Goal: Transaction & Acquisition: Purchase product/service

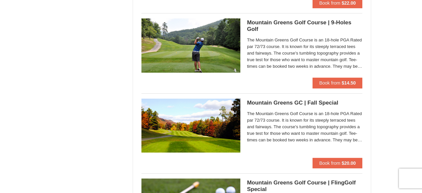
scroll to position [535, 0]
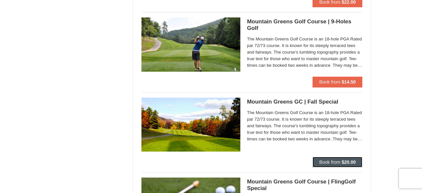
click at [338, 165] on button "Book from $20.00" at bounding box center [337, 162] width 50 height 11
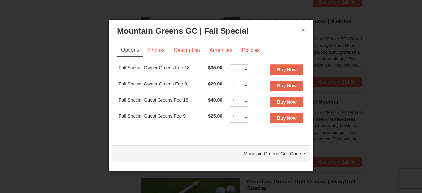
click at [304, 29] on button "×" at bounding box center [303, 30] width 4 height 7
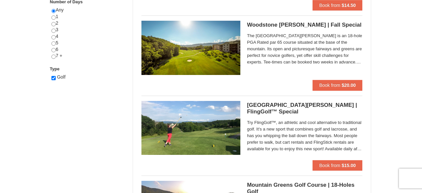
scroll to position [291, 0]
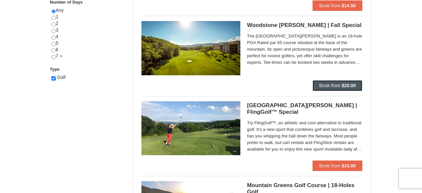
click at [336, 83] on span "Book from" at bounding box center [329, 85] width 21 height 5
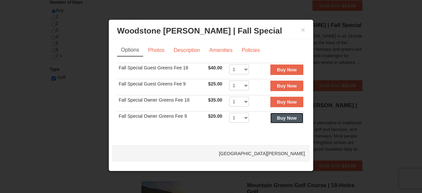
click at [281, 116] on strong "Buy Now" at bounding box center [287, 118] width 20 height 5
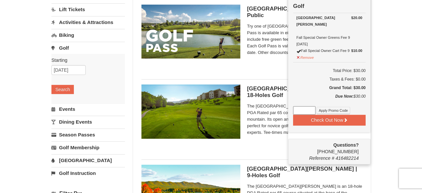
scroll to position [67, 0]
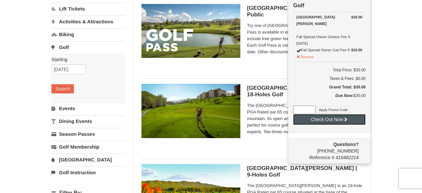
click at [339, 120] on button "Check Out Now" at bounding box center [329, 119] width 73 height 11
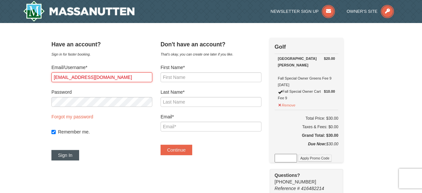
type input "etut33@gmail.com"
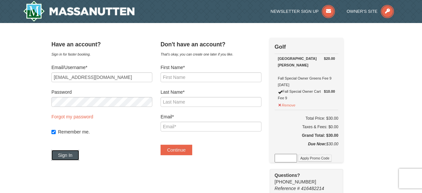
click at [78, 159] on button "Sign In" at bounding box center [65, 155] width 28 height 11
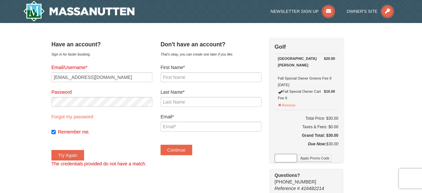
click at [27, 85] on div "× Have an account? Sign in for faster booking. Email/Username* etut33@gmail.com…" at bounding box center [211, 196] width 422 height 347
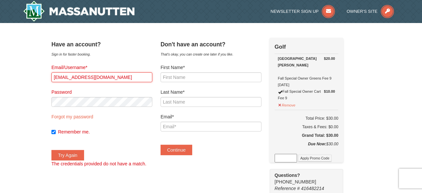
click at [112, 76] on input "etut33@gmail.com" at bounding box center [101, 78] width 101 height 10
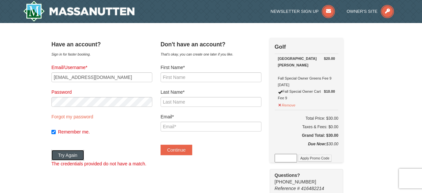
click at [82, 155] on button "Try Again" at bounding box center [67, 155] width 33 height 11
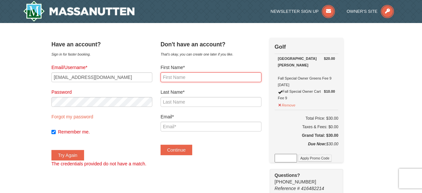
click at [186, 75] on input "First Name*" at bounding box center [211, 78] width 101 height 10
type input "Erik"
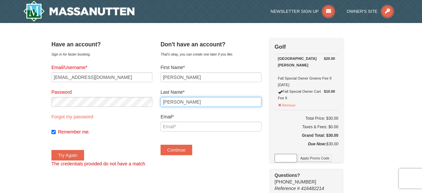
type input "Tuttle"
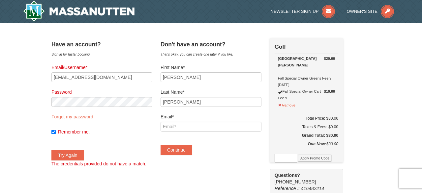
click at [152, 117] on form "Email/Username* etut33@gmail.com Password Forgot my password Remember me. Try A…" at bounding box center [101, 115] width 101 height 103
click at [198, 128] on input "Email*" at bounding box center [211, 127] width 101 height 10
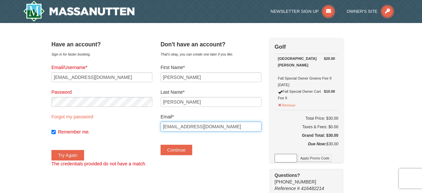
type input "etut33@gmail.com"
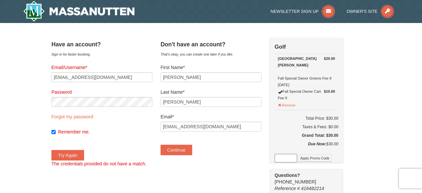
click at [225, 154] on div "Continue" at bounding box center [211, 146] width 101 height 17
click at [191, 151] on button "Continue" at bounding box center [177, 150] width 32 height 11
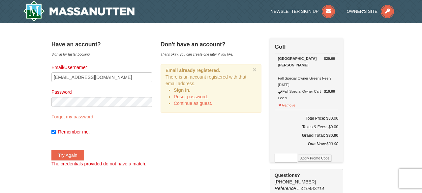
click at [183, 122] on div "Have an account? Sign in for faster booking. Email/Username* etut33@gmail.com P…" at bounding box center [210, 196] width 319 height 317
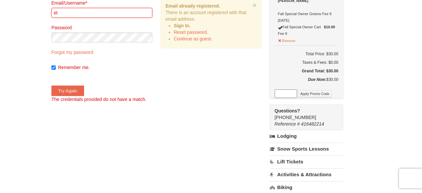
type input "e"
type input "etut33@gmail.com"
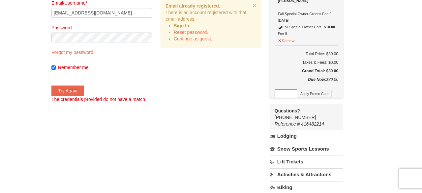
click at [92, 66] on label "Remember me." at bounding box center [105, 67] width 94 height 7
click at [56, 66] on input "Remember me." at bounding box center [53, 68] width 4 height 4
checkbox input "false"
click at [77, 94] on button "Try Again" at bounding box center [67, 91] width 33 height 11
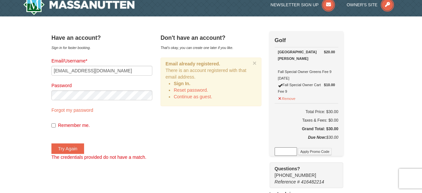
scroll to position [0, 0]
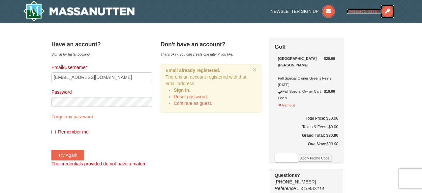
click at [388, 7] on icon at bounding box center [387, 11] width 13 height 13
click at [84, 159] on button "Try Again" at bounding box center [67, 155] width 33 height 11
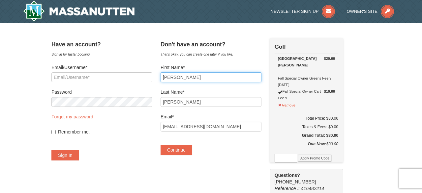
click at [224, 80] on input "[PERSON_NAME]" at bounding box center [211, 78] width 101 height 10
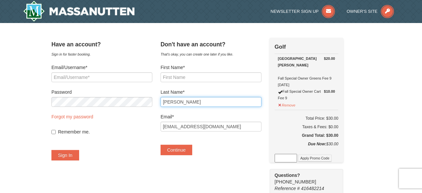
click at [213, 103] on input "Tuttle" at bounding box center [211, 102] width 101 height 10
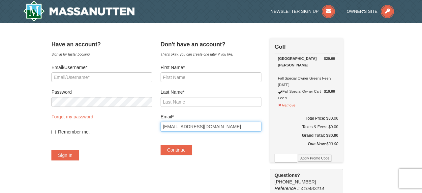
click at [211, 126] on input "etut33@gmail.com" at bounding box center [211, 127] width 101 height 10
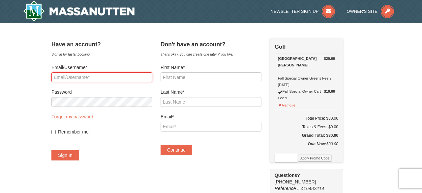
click at [88, 75] on input "Email/Username*" at bounding box center [101, 78] width 101 height 10
type input "etut33@gmail.com"
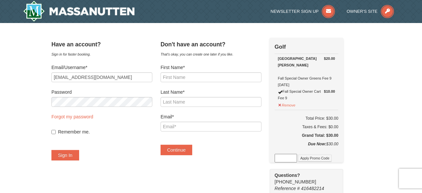
click at [47, 76] on div "× Have an account? Sign in for faster booking. Email/Username* etut33@gmail.com…" at bounding box center [211, 197] width 332 height 334
click at [66, 156] on button "Sign In" at bounding box center [65, 155] width 28 height 11
